Goal: Information Seeking & Learning: Learn about a topic

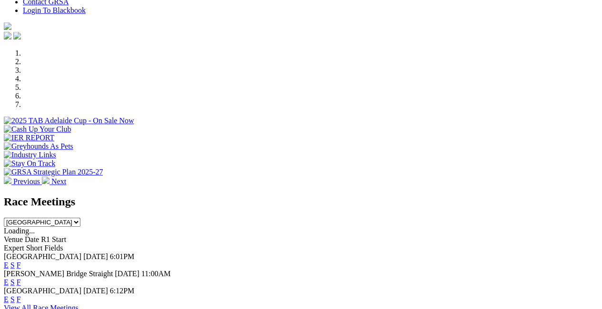
scroll to position [253, 0]
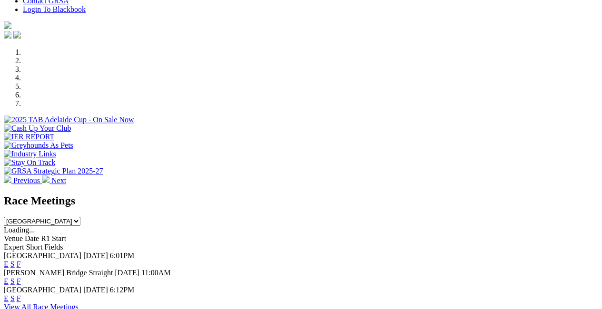
click at [80, 217] on select "[GEOGRAPHIC_DATA] [GEOGRAPHIC_DATA] [GEOGRAPHIC_DATA] [GEOGRAPHIC_DATA] [GEOGRA…" at bounding box center [42, 221] width 77 height 9
select select "WA"
click at [80, 217] on select "[GEOGRAPHIC_DATA] [GEOGRAPHIC_DATA] [GEOGRAPHIC_DATA] [GEOGRAPHIC_DATA] [GEOGRA…" at bounding box center [42, 221] width 77 height 9
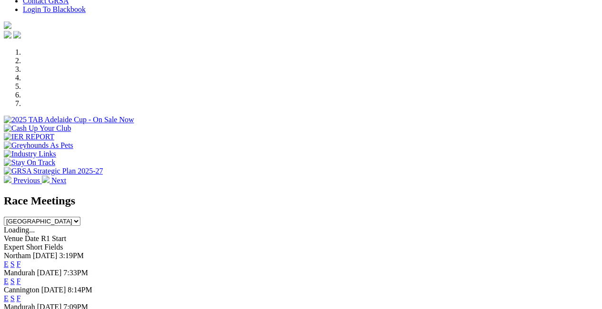
click at [9, 295] on link "E" at bounding box center [6, 299] width 5 height 8
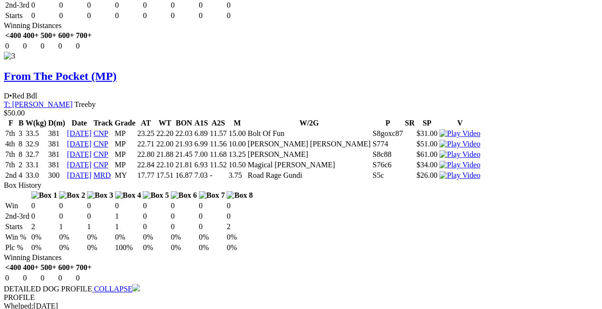
scroll to position [1852, 0]
